Goal: Find specific page/section: Find specific page/section

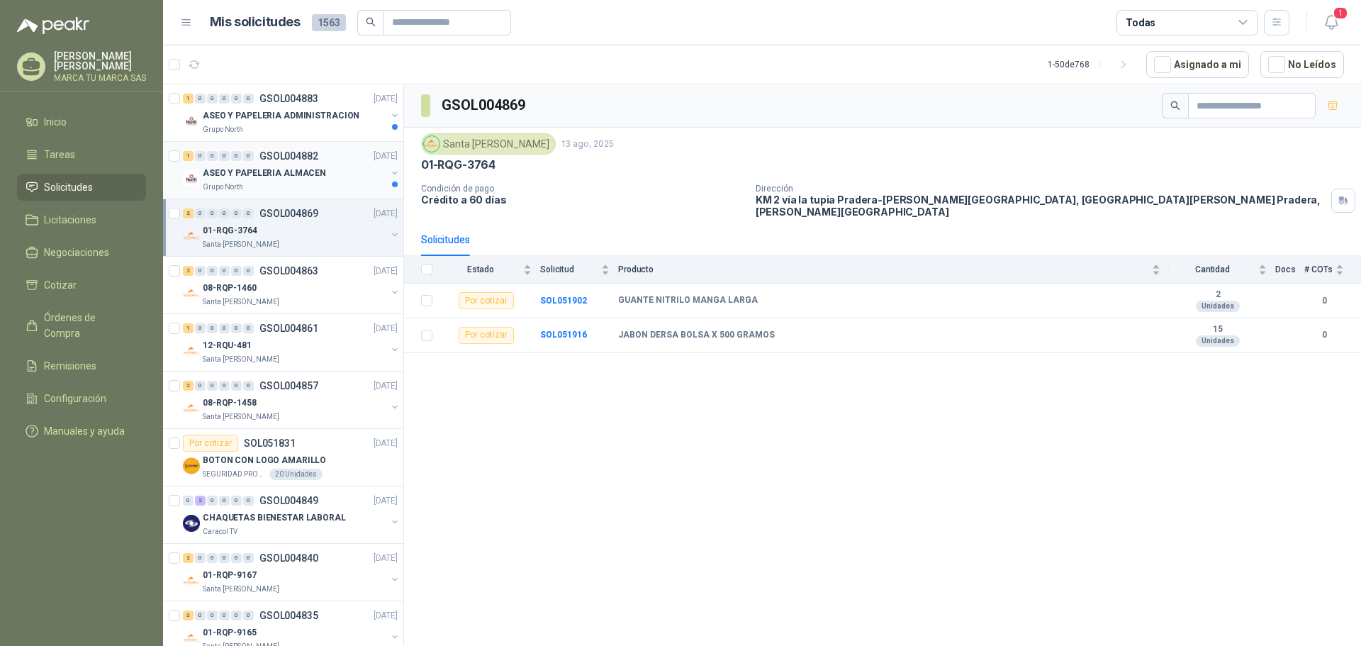
click at [291, 175] on p "ASEO Y PAPELERIA ALMACEN" at bounding box center [264, 173] width 123 height 13
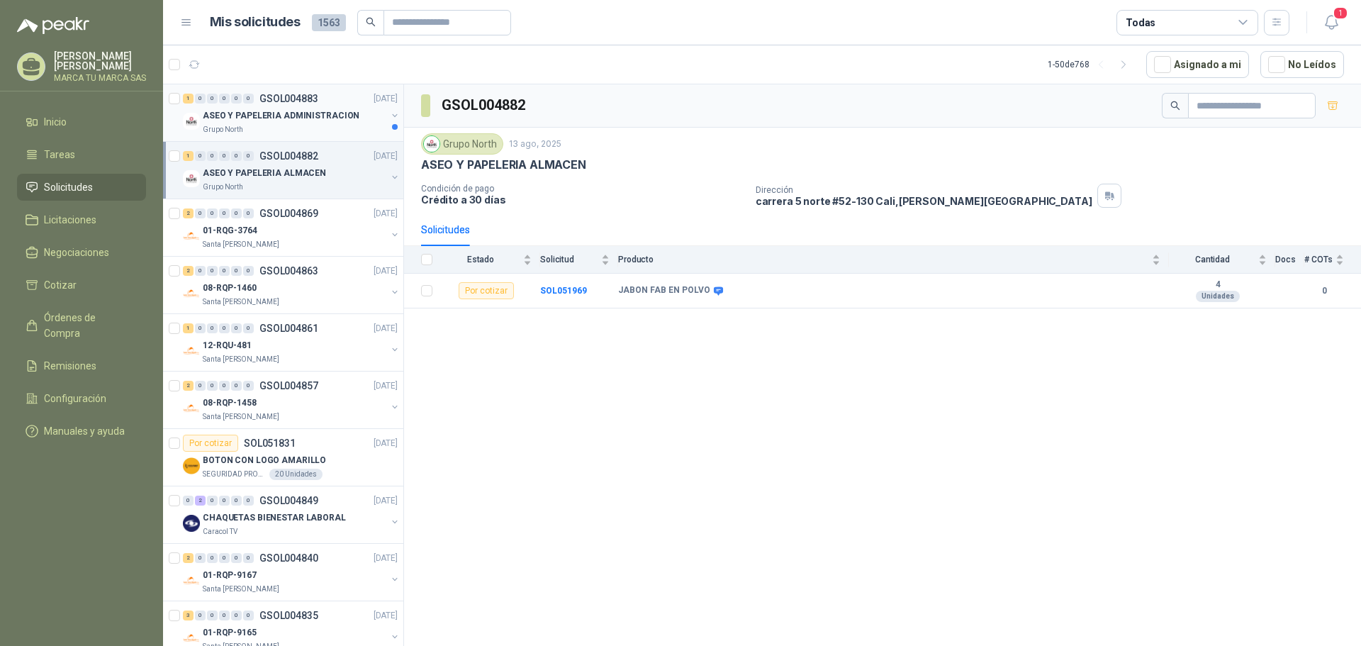
click at [299, 128] on div "Grupo North" at bounding box center [295, 129] width 184 height 11
click at [315, 169] on p "ASEO Y PAPELERIA ALMACEN" at bounding box center [264, 173] width 123 height 13
click at [313, 121] on p "ASEO Y PAPELERIA ADMINISTRACION" at bounding box center [281, 115] width 157 height 13
